Goal: Information Seeking & Learning: Learn about a topic

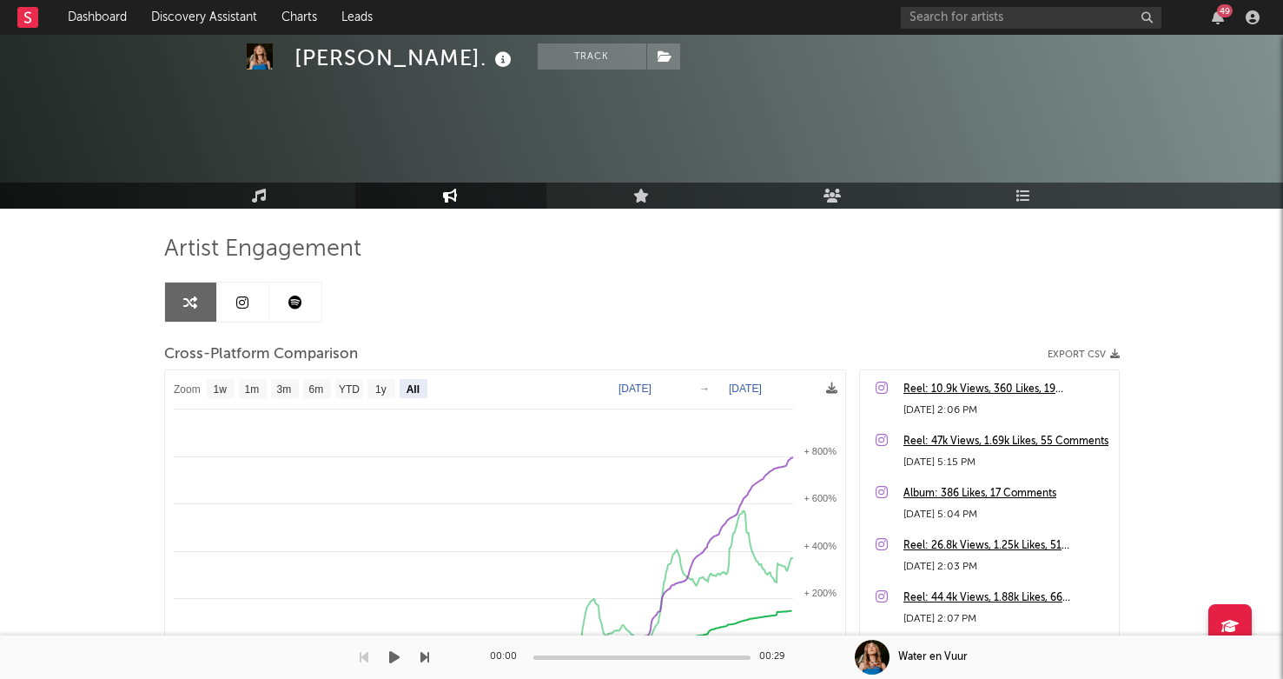
select select "All"
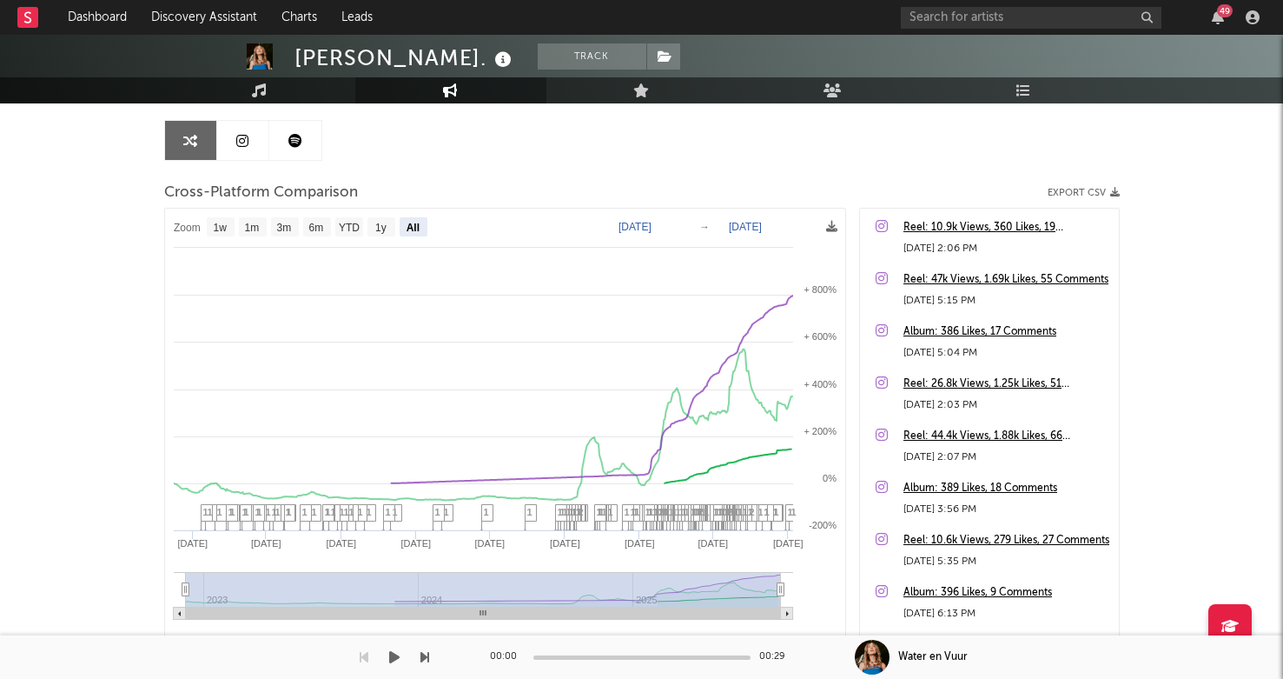
scroll to position [163, 0]
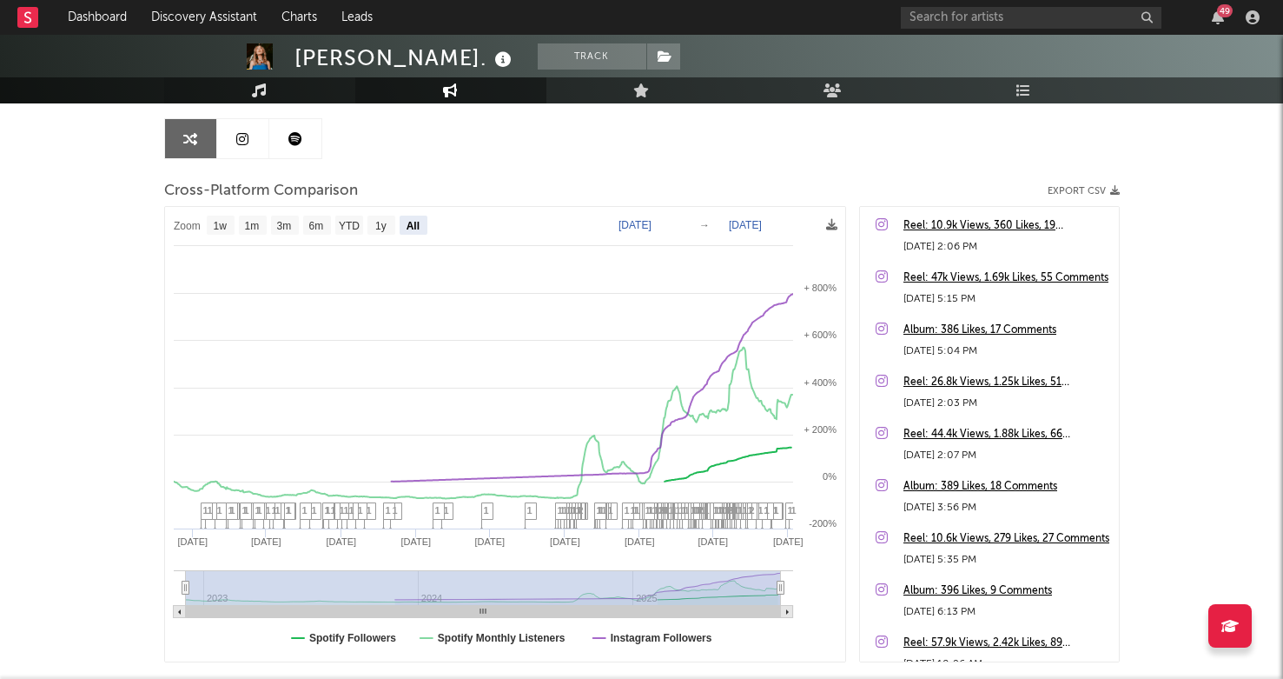
click at [268, 83] on link "Music" at bounding box center [259, 90] width 191 height 26
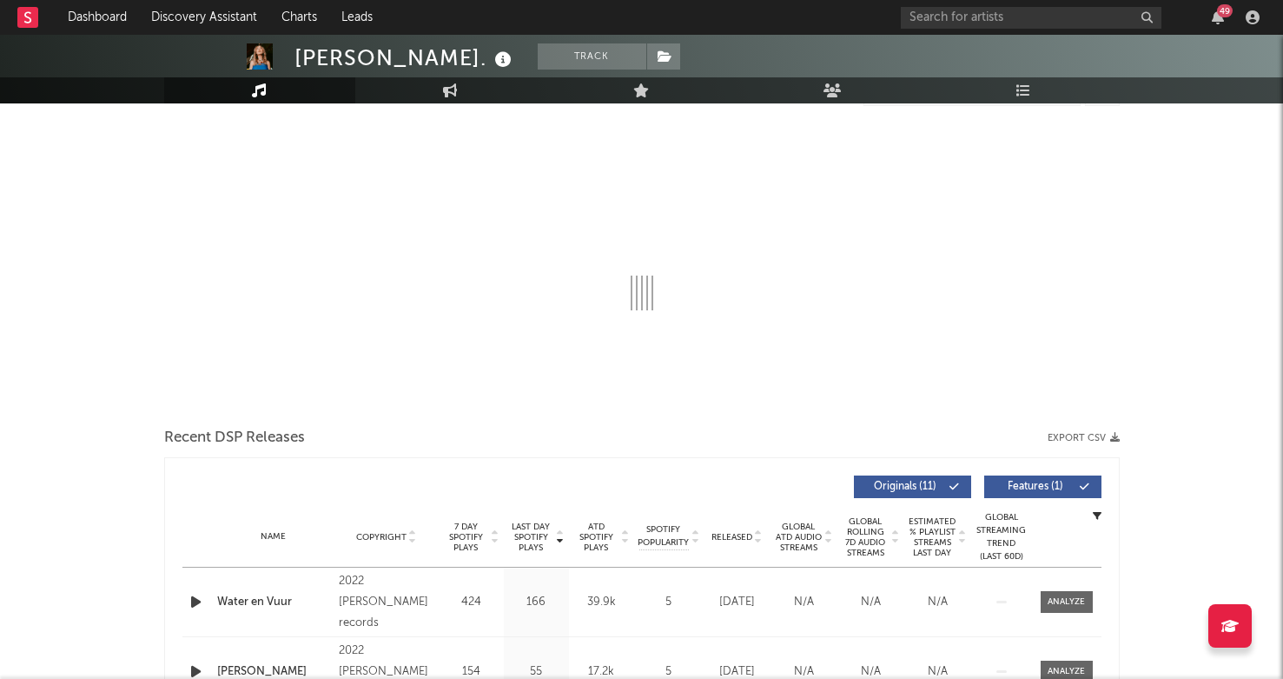
select select "1w"
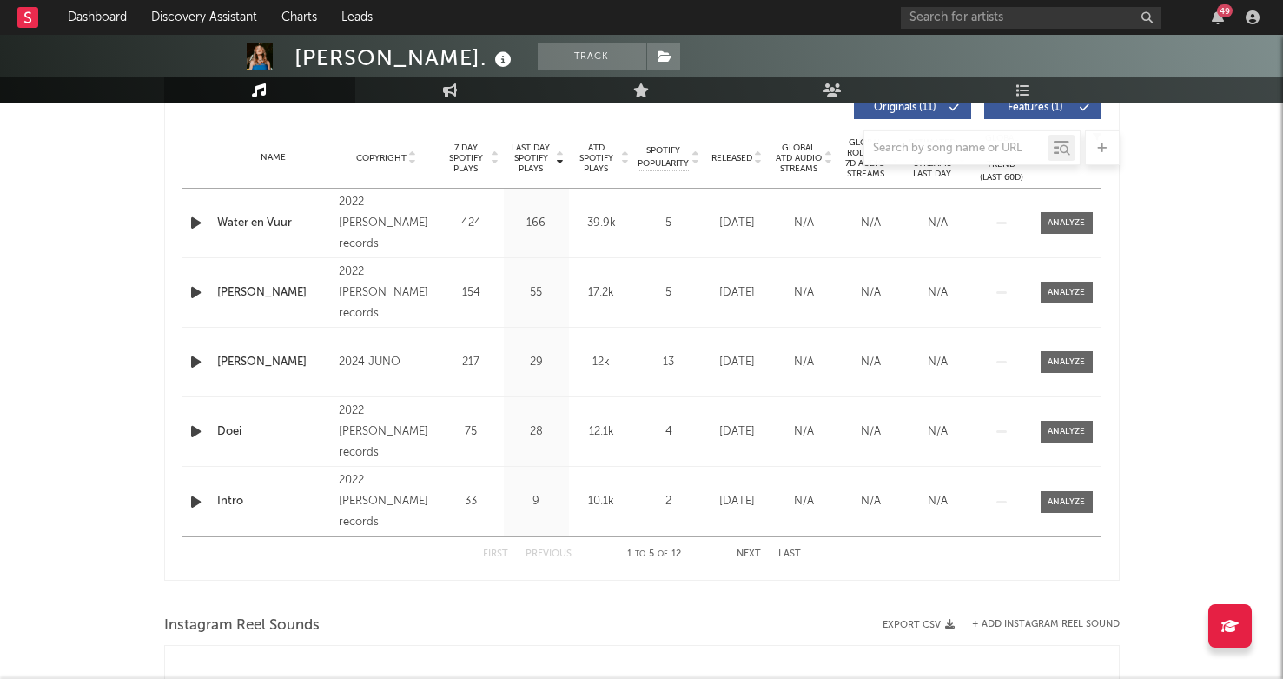
scroll to position [681, 0]
click at [744, 555] on button "Next" at bounding box center [749, 552] width 24 height 10
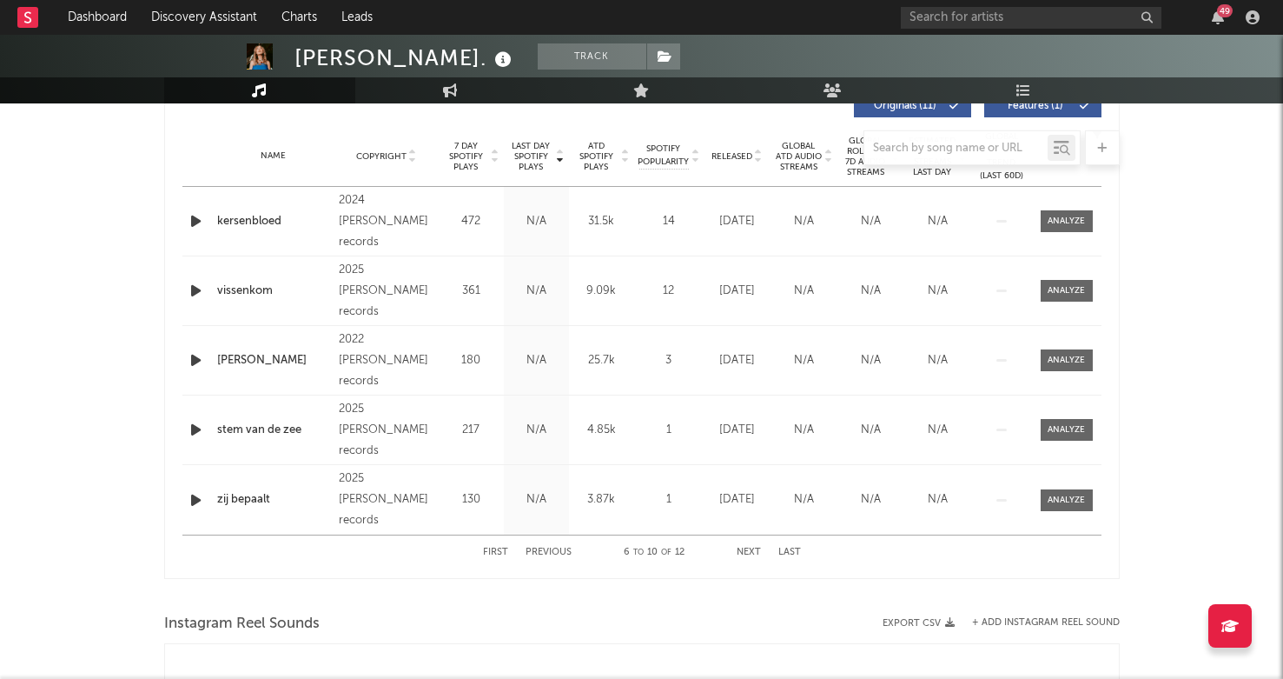
click at [745, 552] on button "Next" at bounding box center [749, 552] width 24 height 10
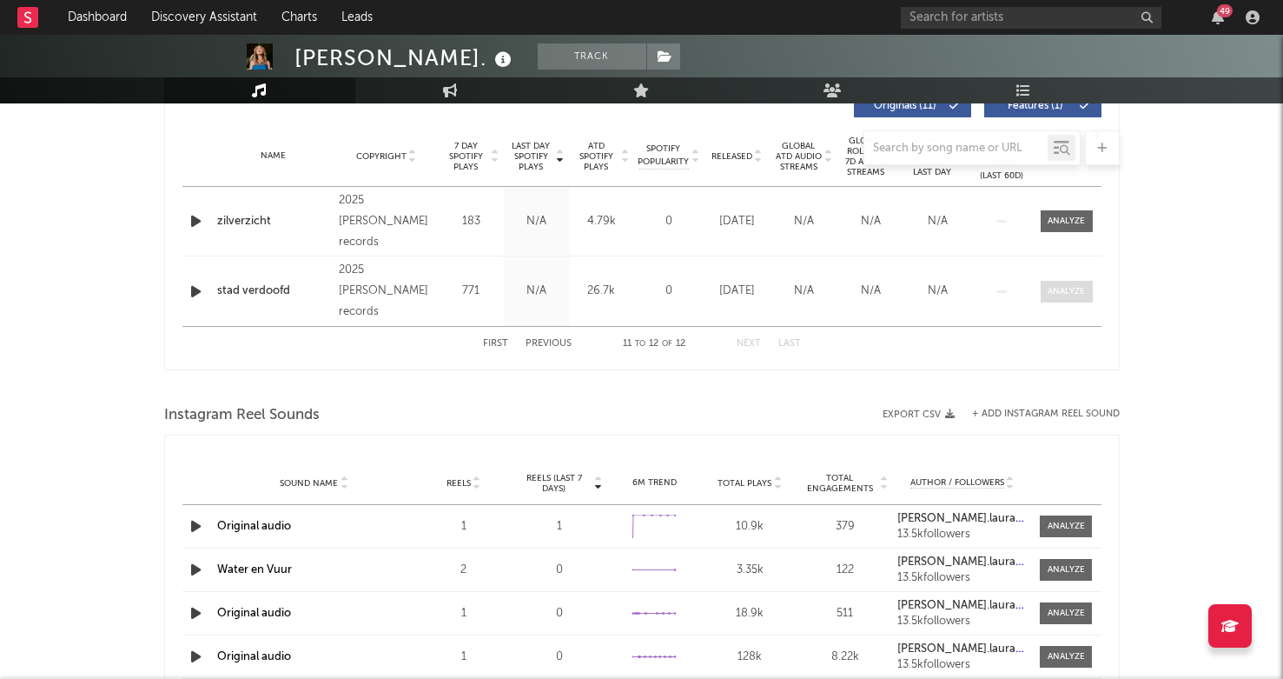
click at [1059, 289] on div at bounding box center [1066, 291] width 37 height 13
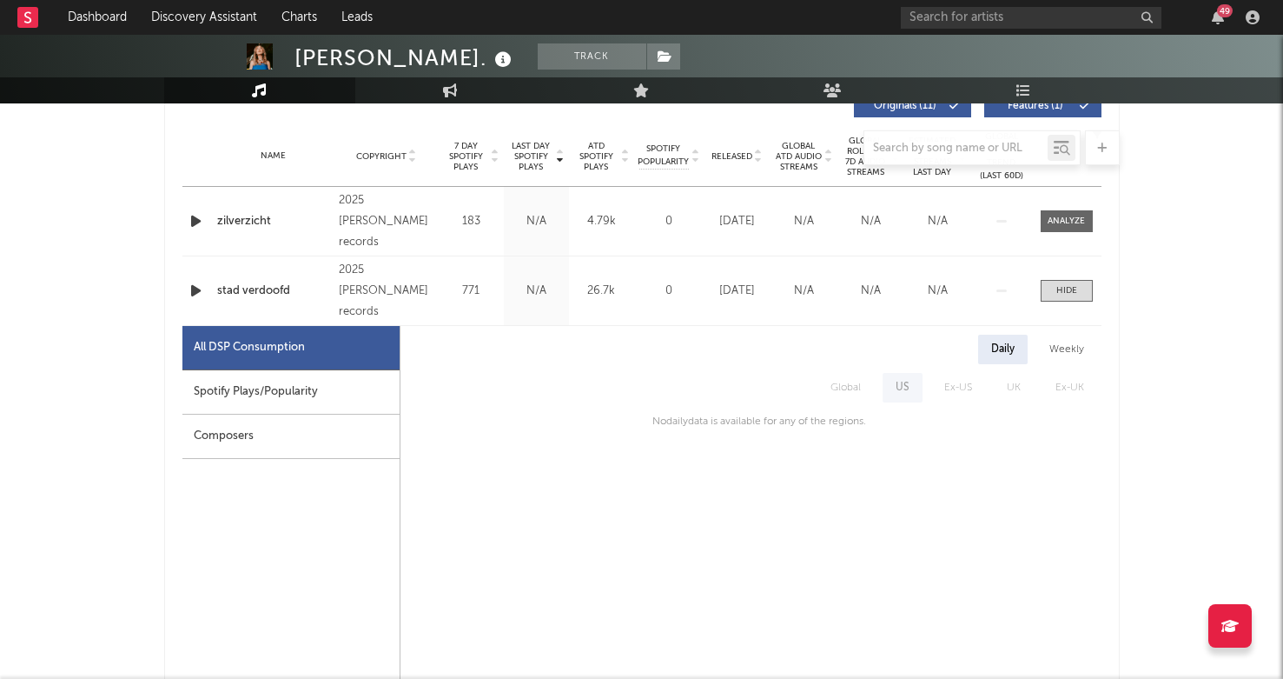
scroll to position [798, 0]
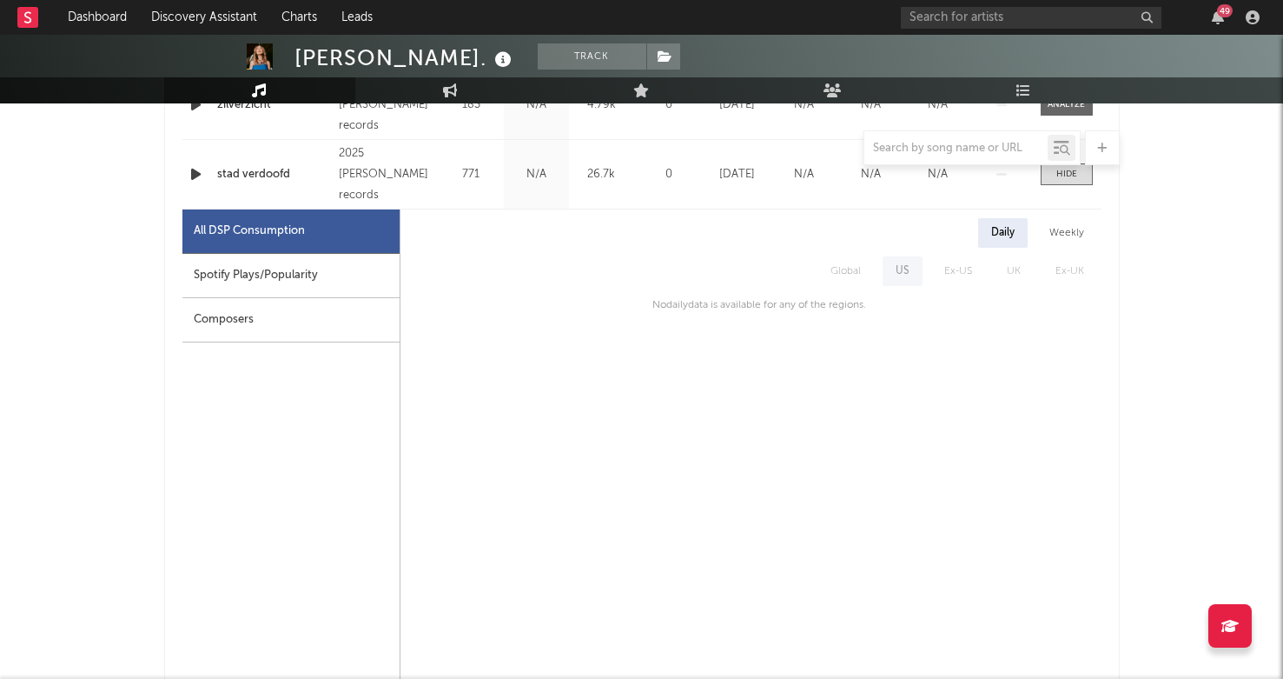
click at [292, 295] on div "Spotify Plays/Popularity" at bounding box center [290, 276] width 217 height 44
select select "1w"
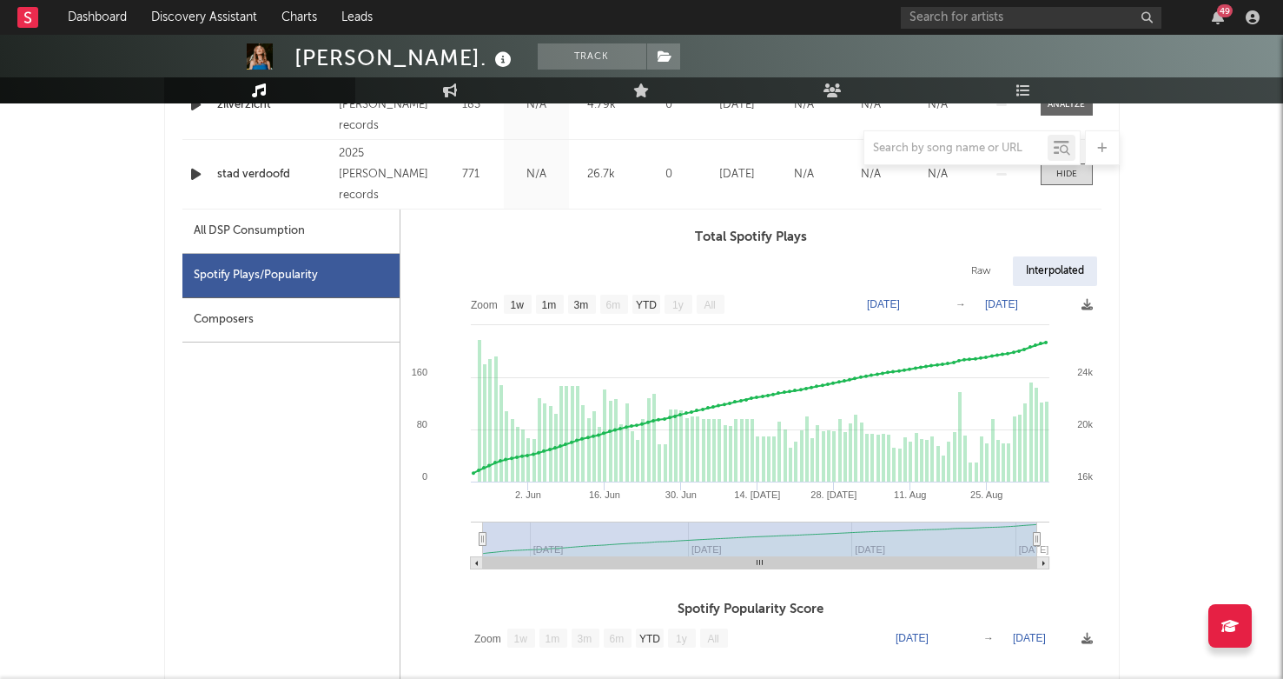
click at [355, 305] on div "Composers" at bounding box center [290, 320] width 217 height 44
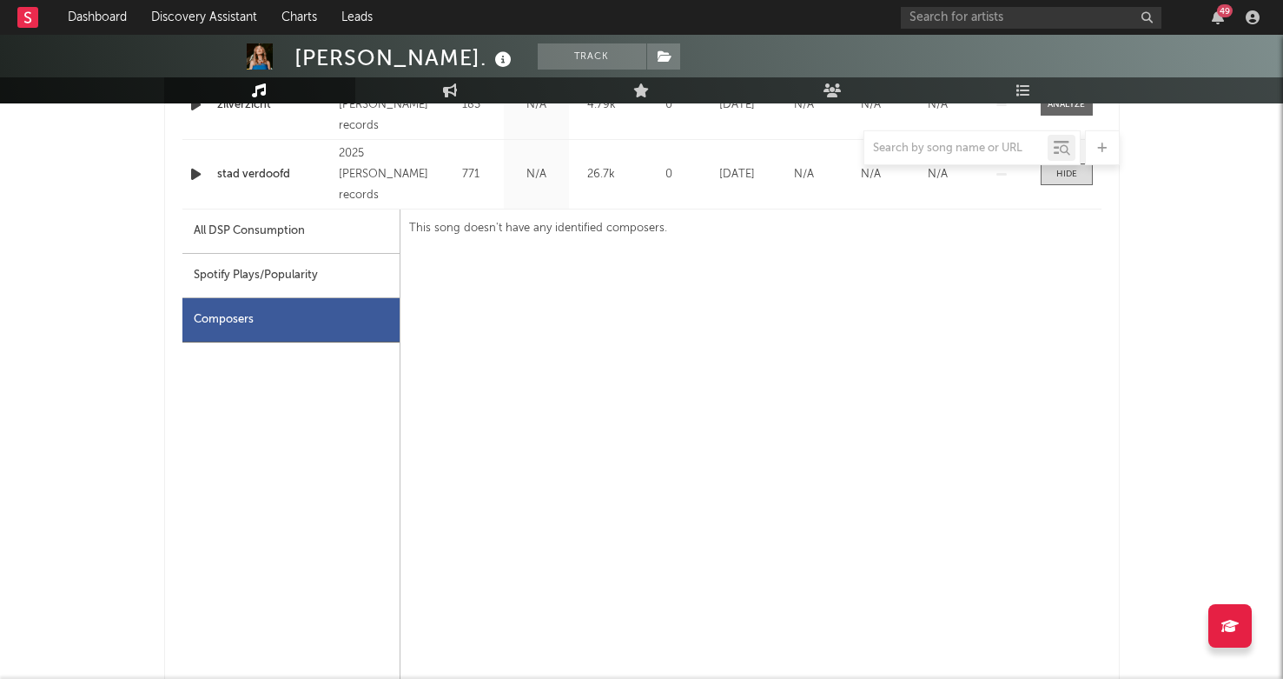
click at [343, 273] on div "Spotify Plays/Popularity" at bounding box center [290, 276] width 217 height 44
select select "1w"
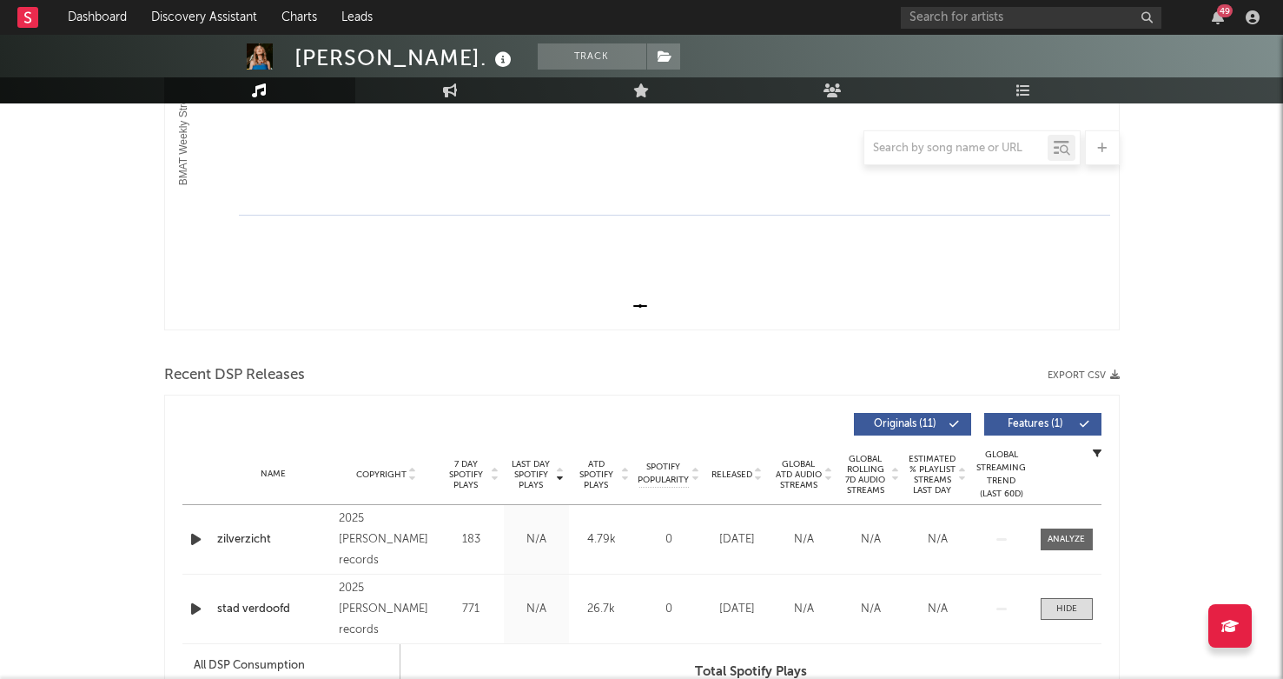
scroll to position [332, 0]
